Goal: Submit feedback/report problem: Submit feedback/report problem

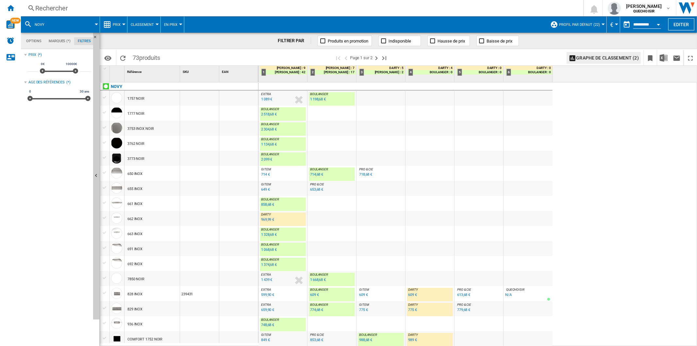
scroll to position [181, 0]
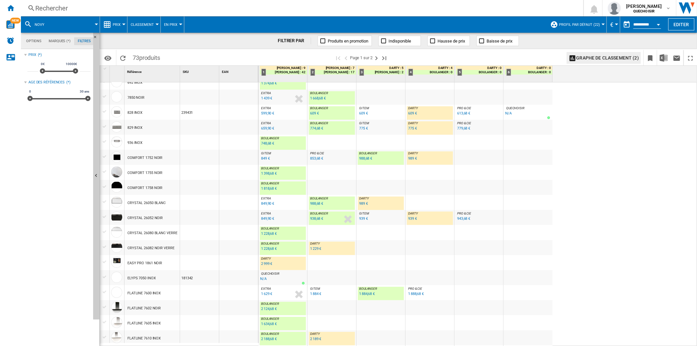
click at [263, 158] on div "849 €" at bounding box center [265, 158] width 9 height 4
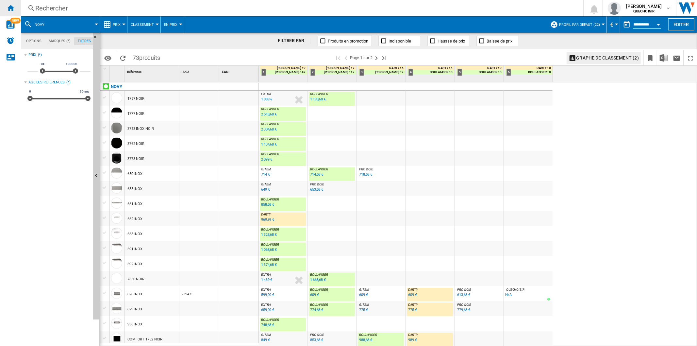
click at [11, 8] on ng-md-icon "Accueil" at bounding box center [11, 8] width 8 height 8
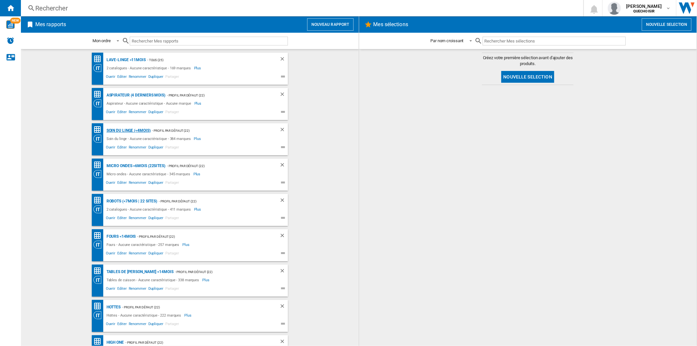
click at [120, 127] on div "Soin du linge (<4mois)" at bounding box center [128, 130] width 46 height 8
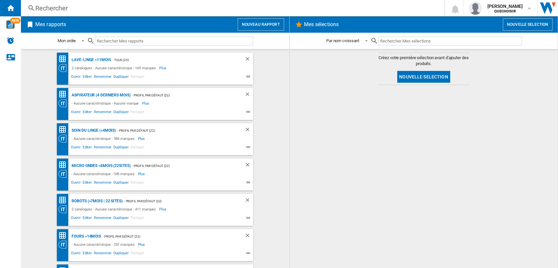
click at [130, 9] on div "Rechercher" at bounding box center [231, 8] width 392 height 9
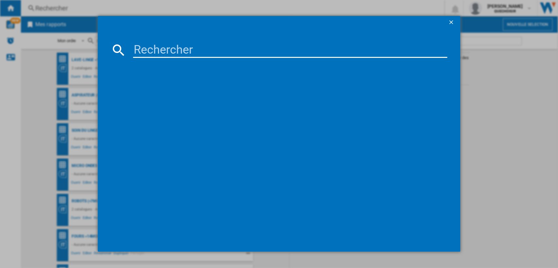
click at [163, 52] on input at bounding box center [290, 50] width 314 height 16
type input "sg steam"
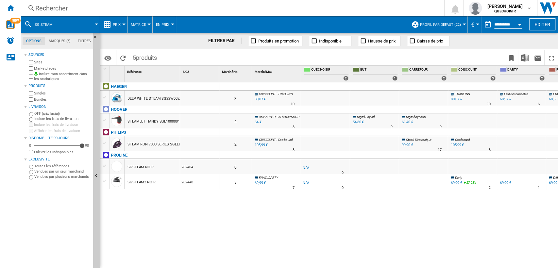
click at [449, 23] on span "Profil par défaut (22)" at bounding box center [440, 25] width 41 height 4
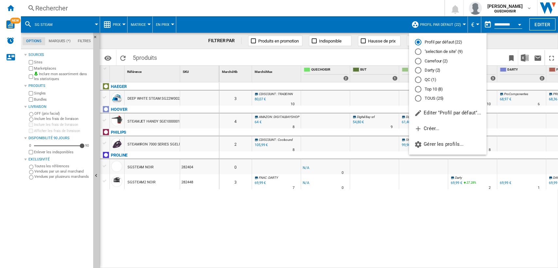
click at [432, 96] on md-radio-button "TOUS (25)" at bounding box center [448, 98] width 66 height 6
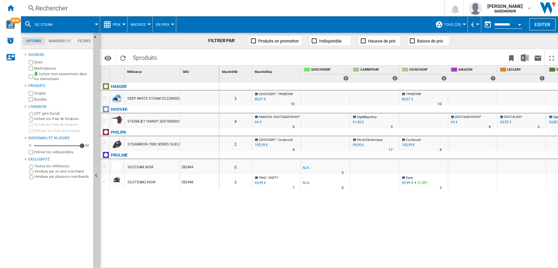
click at [39, 69] on label "Marketplaces" at bounding box center [62, 68] width 57 height 5
click at [40, 99] on label "Bundles" at bounding box center [62, 99] width 57 height 5
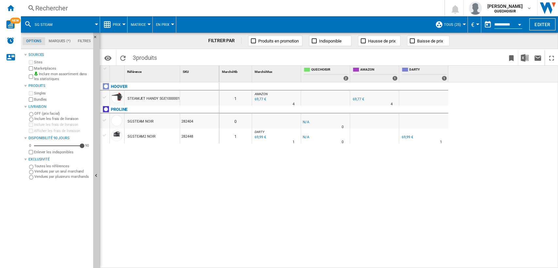
click at [198, 11] on div "Rechercher" at bounding box center [231, 8] width 392 height 9
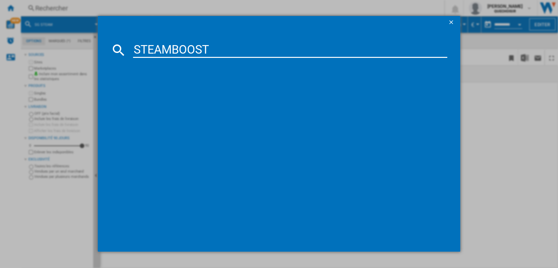
type input "STEAMBOOST"
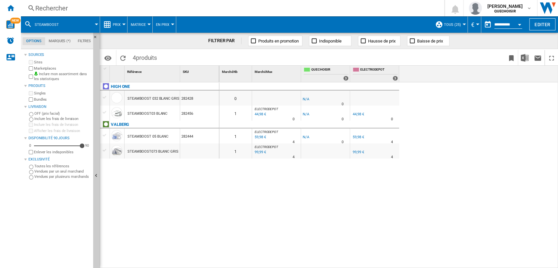
click at [358, 113] on div "44,98 €" at bounding box center [358, 114] width 11 height 4
click at [151, 11] on div "Rechercher" at bounding box center [231, 8] width 392 height 9
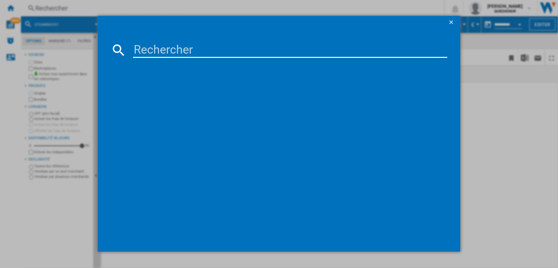
type input "KSG2200"
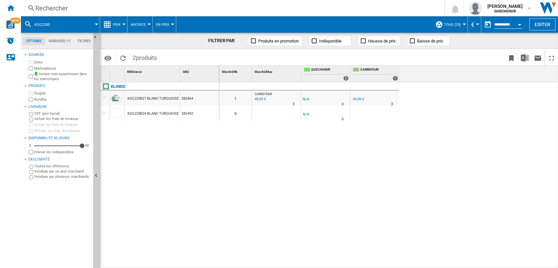
click at [145, 113] on div "KSG220024 BLANC TURQUOISE" at bounding box center [152, 113] width 51 height 15
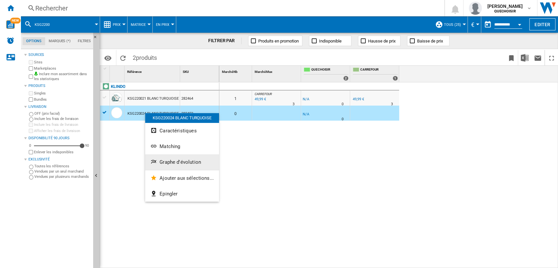
click at [169, 157] on button "Graphe d'évolution" at bounding box center [182, 162] width 74 height 16
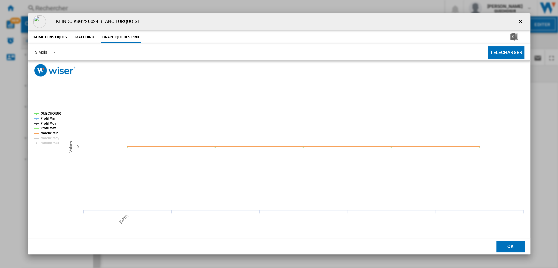
click at [49, 54] on span "Product popup" at bounding box center [53, 52] width 8 height 6
click at [50, 70] on md-option "6 Mois" at bounding box center [52, 68] width 44 height 16
click at [518, 22] on ng-md-icon "getI18NText('BUTTONS.CLOSE_DIALOG')" at bounding box center [521, 22] width 8 height 8
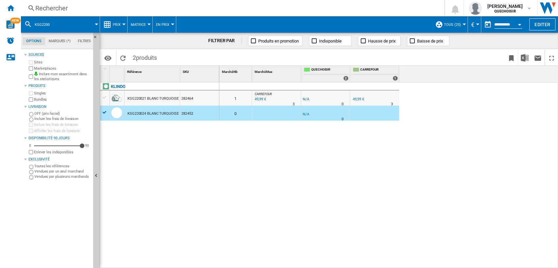
click at [357, 98] on div "49,99 €" at bounding box center [358, 99] width 11 height 4
click at [356, 99] on div "49,99 €" at bounding box center [358, 99] width 11 height 4
click at [167, 189] on div "KLINDO KSG220021 BLANC TURQUOISE 282464 KSG220024 BLANC TURQUOISE 282452" at bounding box center [159, 173] width 119 height 183
click at [247, 153] on div "0 1 CARREFOUR : FR CARREFOUR -1.0 % 49,99 € % N/A 3 CARREFOUR : FR CARREFOUR -1…" at bounding box center [388, 175] width 339 height 186
click at [147, 97] on div "KSG220021 BLANC TURQUOISE" at bounding box center [152, 98] width 51 height 15
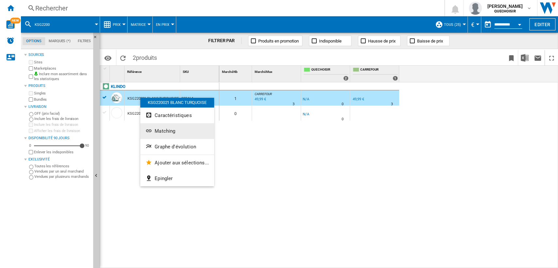
click at [156, 134] on span "Matching" at bounding box center [165, 131] width 21 height 6
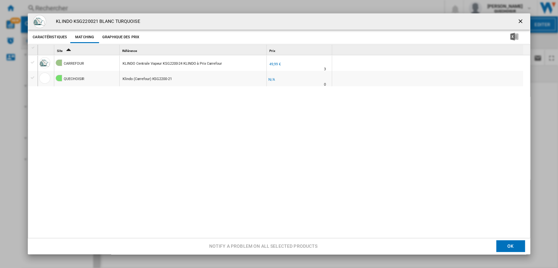
click at [34, 61] on div "Product popup" at bounding box center [32, 62] width 7 height 6
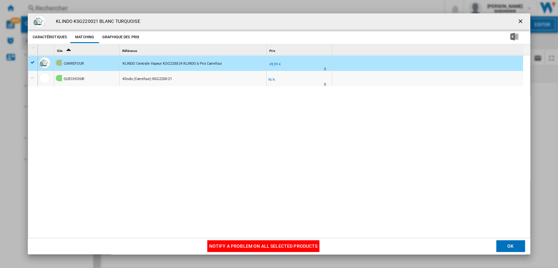
click at [216, 241] on button "Notify a problem on all selected products" at bounding box center [263, 247] width 112 height 12
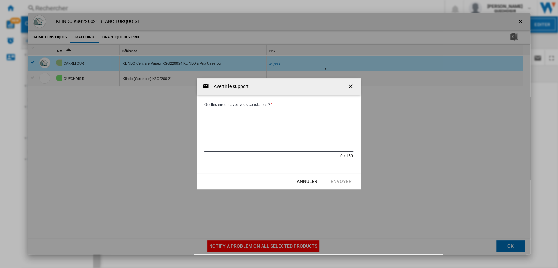
click at [257, 125] on textarea "Quelles erreurs avez-vous constatées ?" at bounding box center [278, 130] width 149 height 44
paste textarea "**********"
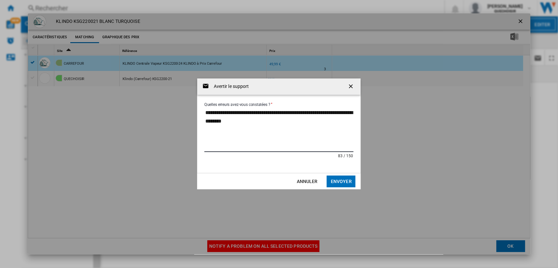
type textarea "**********"
click at [298, 124] on textarea "**********" at bounding box center [278, 130] width 149 height 44
click at [329, 180] on button "Envoyer" at bounding box center [340, 181] width 29 height 12
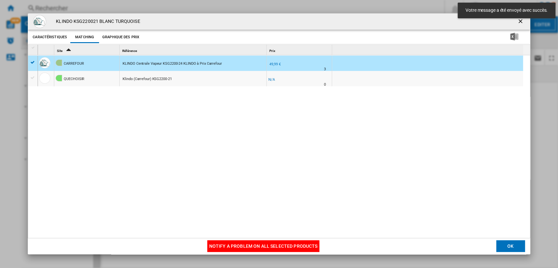
click at [519, 22] on ng-md-icon "getI18NText('BUTTONS.CLOSE_DIALOG')" at bounding box center [521, 22] width 8 height 8
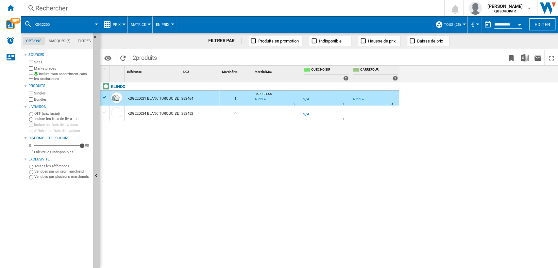
click at [141, 8] on div "Rechercher" at bounding box center [231, 8] width 392 height 9
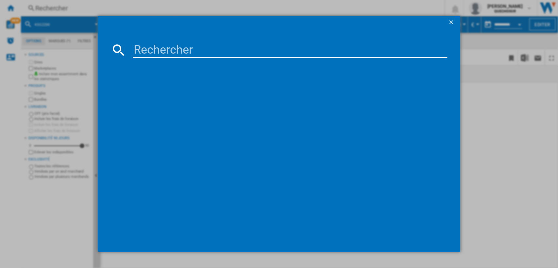
type input "HIGH ONE steamboost 03"
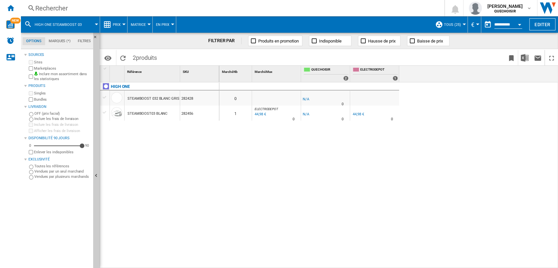
click at [168, 155] on div "HIGH ONE STEAMBOOST 032 BLANC GRIS 282428 STEAMBOOST03 BLANC 282456" at bounding box center [159, 173] width 119 height 183
click at [164, 116] on div "STEAMBOOST03 BLANC" at bounding box center [147, 113] width 40 height 15
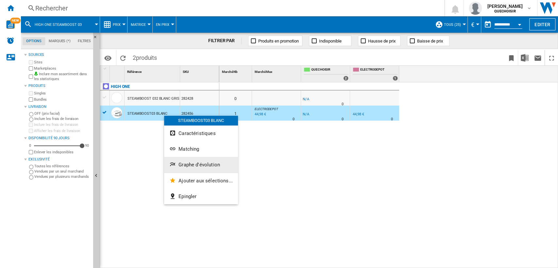
click at [194, 164] on span "Graphe d'évolution" at bounding box center [199, 165] width 42 height 6
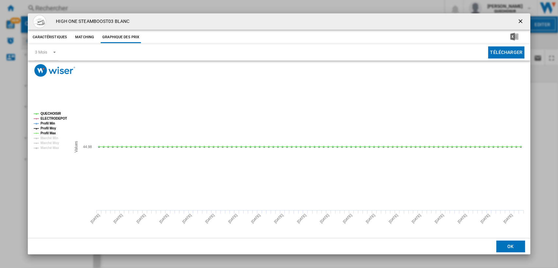
click at [520, 20] on ng-md-icon "getI18NText('BUTTONS.CLOSE_DIALOG')" at bounding box center [521, 22] width 8 height 8
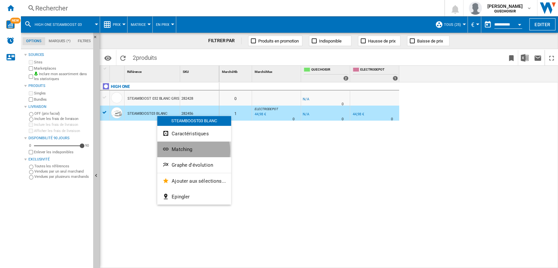
click at [186, 151] on span "Matching" at bounding box center [182, 149] width 21 height 6
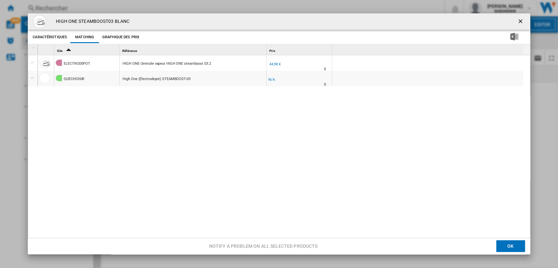
click at [32, 63] on div "Product popup" at bounding box center [32, 62] width 7 height 6
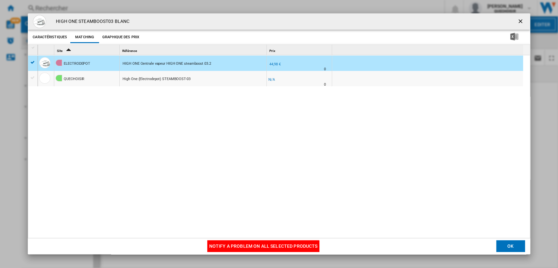
click at [225, 244] on button "Notify a problem on all selected products" at bounding box center [263, 247] width 112 height 12
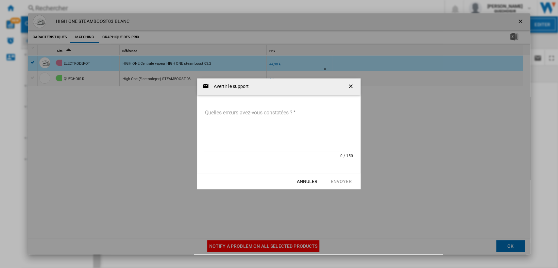
click at [225, 123] on textarea "Quelles erreurs avez-vous constatées ?" at bounding box center [278, 130] width 149 height 44
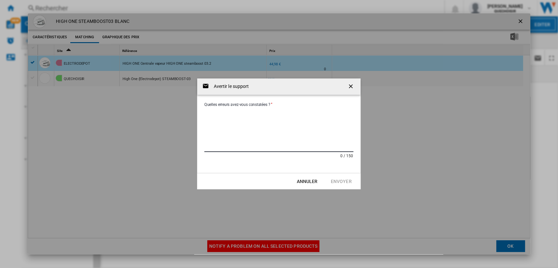
paste textarea "**********"
click at [204, 113] on textarea "**********" at bounding box center [278, 130] width 149 height 44
click at [342, 110] on textarea "**********" at bounding box center [278, 130] width 149 height 44
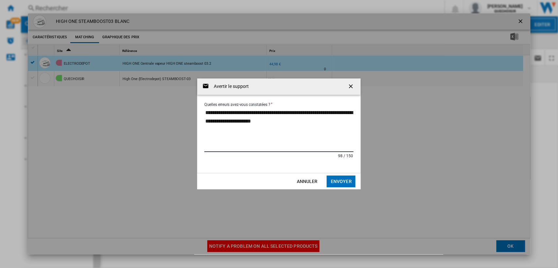
type textarea "**********"
click at [340, 181] on button "Envoyer" at bounding box center [340, 181] width 29 height 12
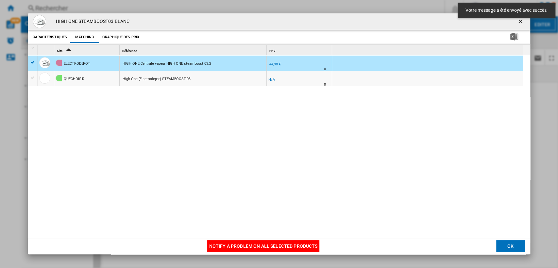
click at [517, 22] on ng-md-icon "getI18NText('BUTTONS.CLOSE_DIALOG')" at bounding box center [521, 22] width 8 height 8
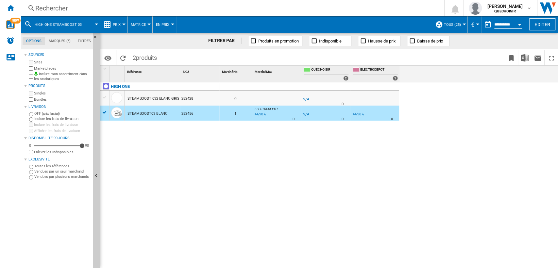
click at [153, 11] on div "Rechercher" at bounding box center [231, 8] width 392 height 9
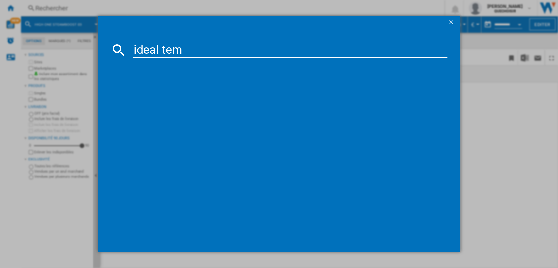
type input "ideal temp"
